Goal: Transaction & Acquisition: Download file/media

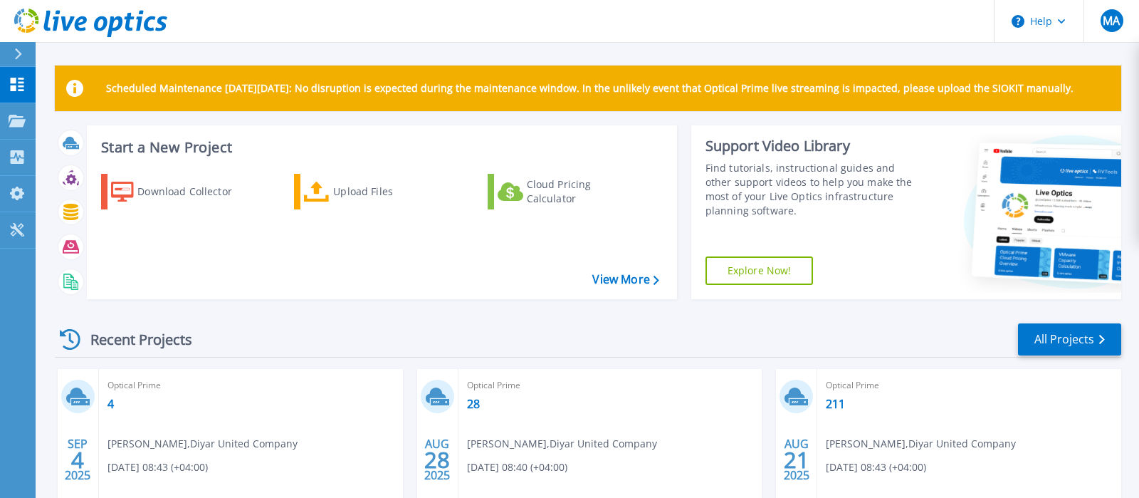
click at [14, 51] on div at bounding box center [24, 54] width 23 height 24
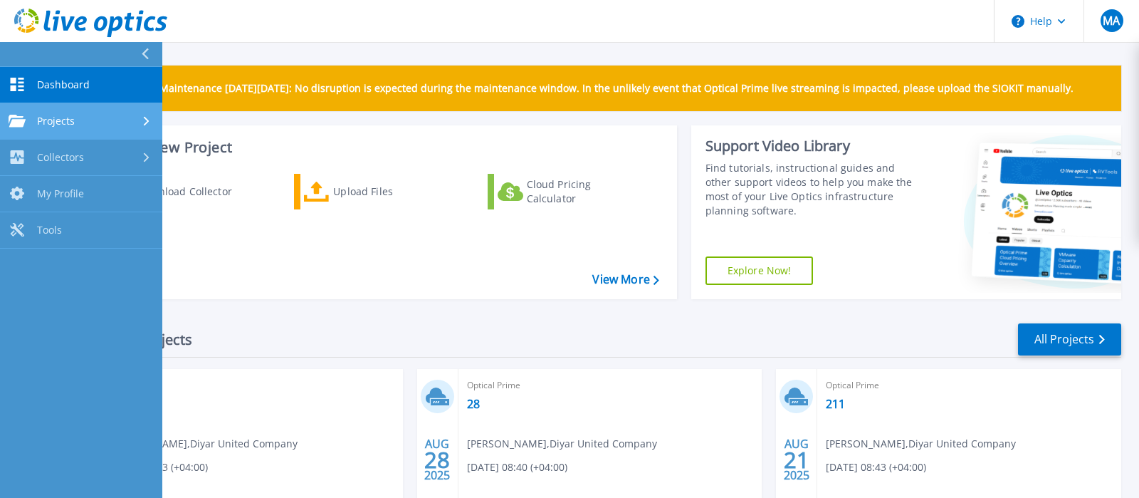
click at [85, 114] on link "Projects Projects" at bounding box center [81, 121] width 162 height 36
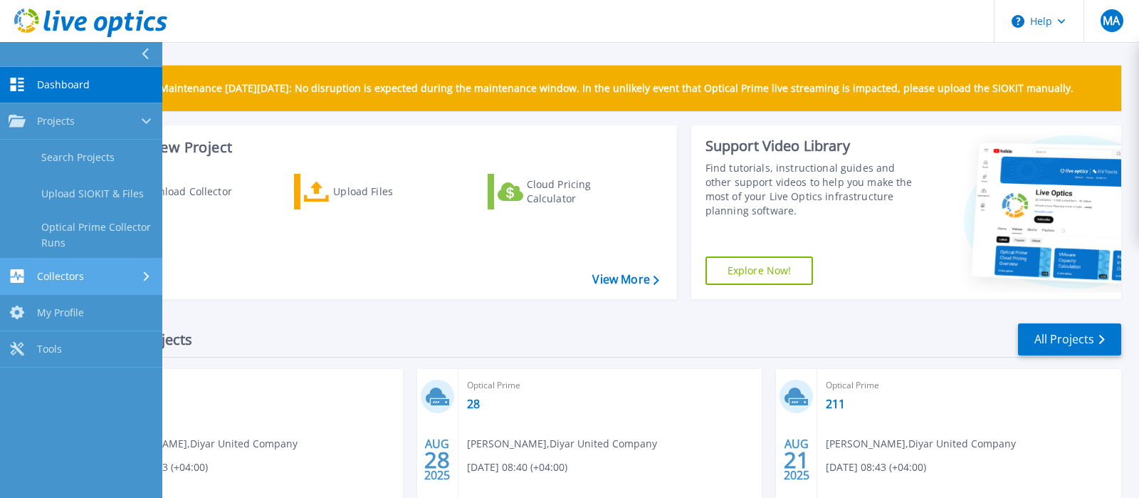
click at [109, 280] on div "Collectors" at bounding box center [81, 276] width 145 height 14
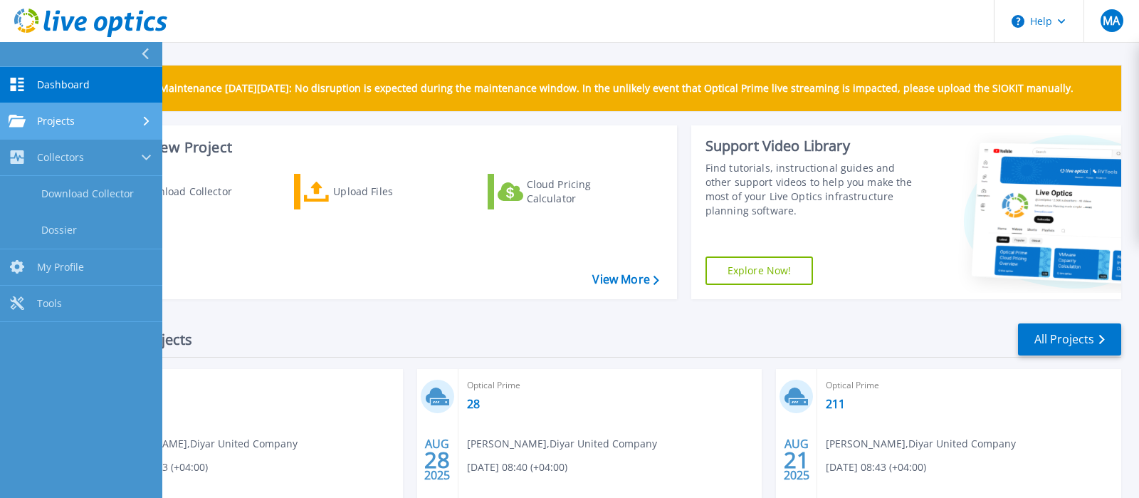
click at [51, 125] on span "Projects" at bounding box center [56, 121] width 38 height 13
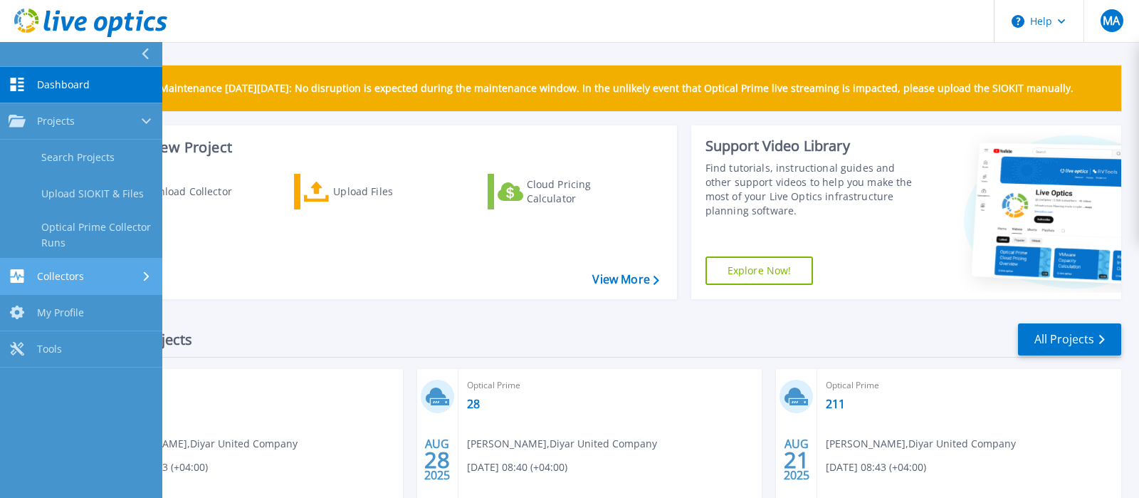
click at [88, 290] on link "Collectors Collectors" at bounding box center [81, 276] width 162 height 36
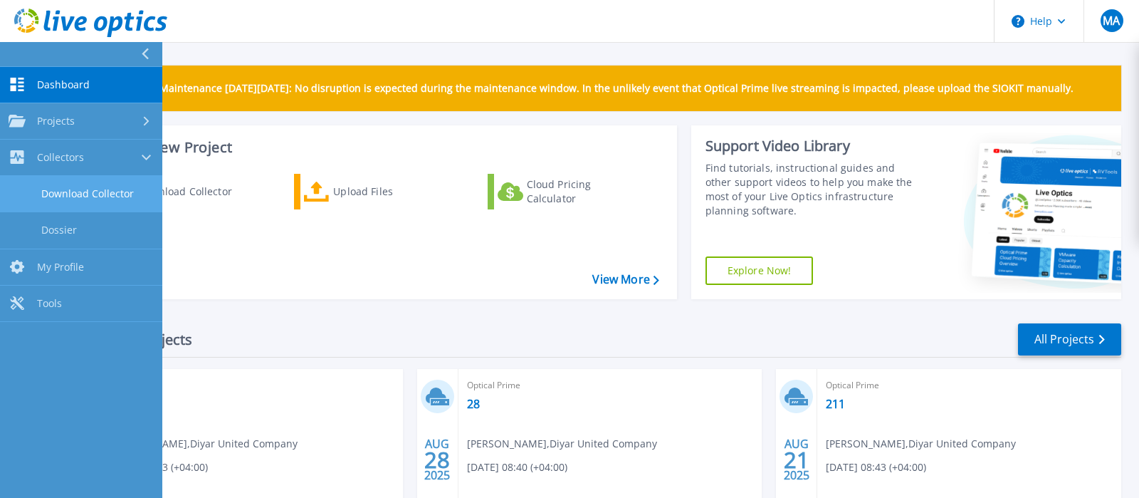
click at [88, 200] on link "Download Collector" at bounding box center [81, 194] width 162 height 36
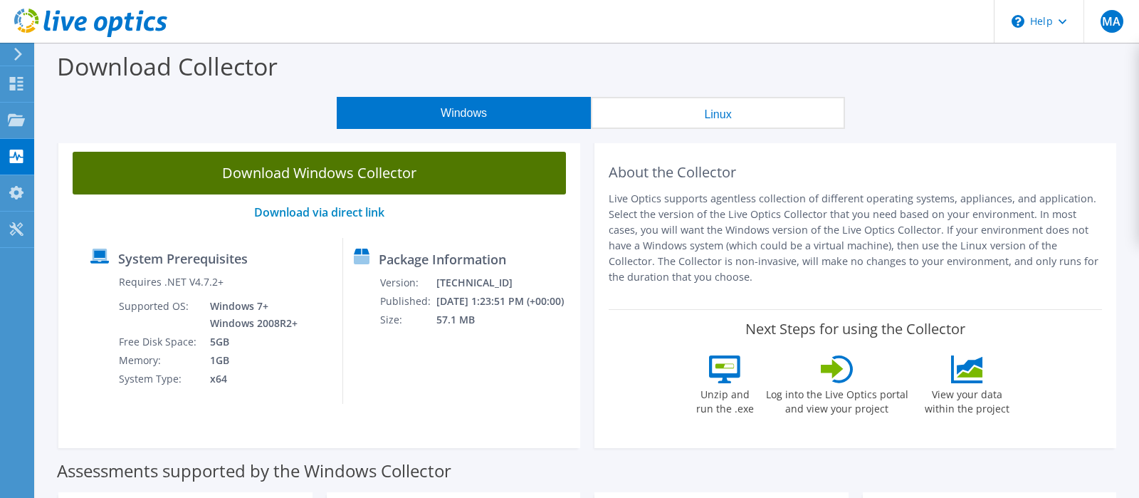
click at [364, 182] on link "Download Windows Collector" at bounding box center [319, 173] width 493 height 43
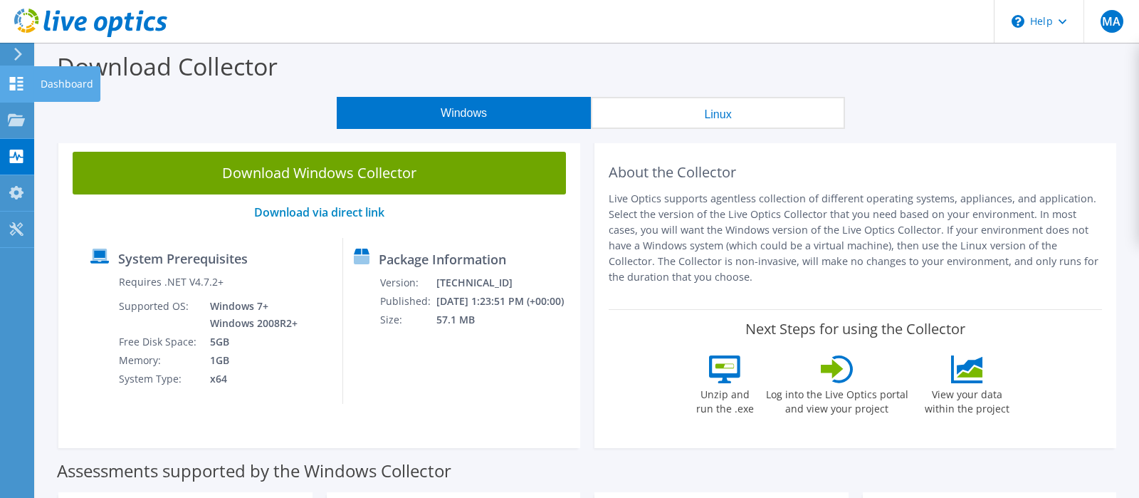
click at [17, 84] on icon at bounding box center [16, 84] width 17 height 14
